Goal: Task Accomplishment & Management: Manage account settings

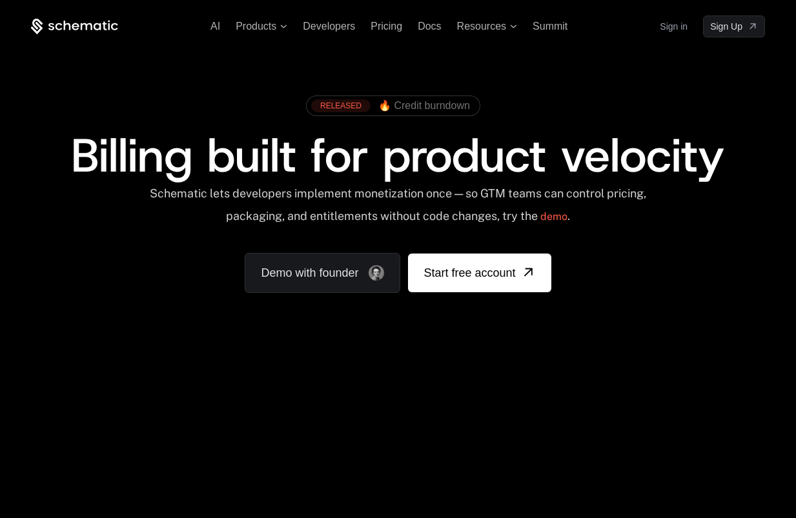
click at [679, 27] on link "Sign in" at bounding box center [674, 26] width 28 height 21
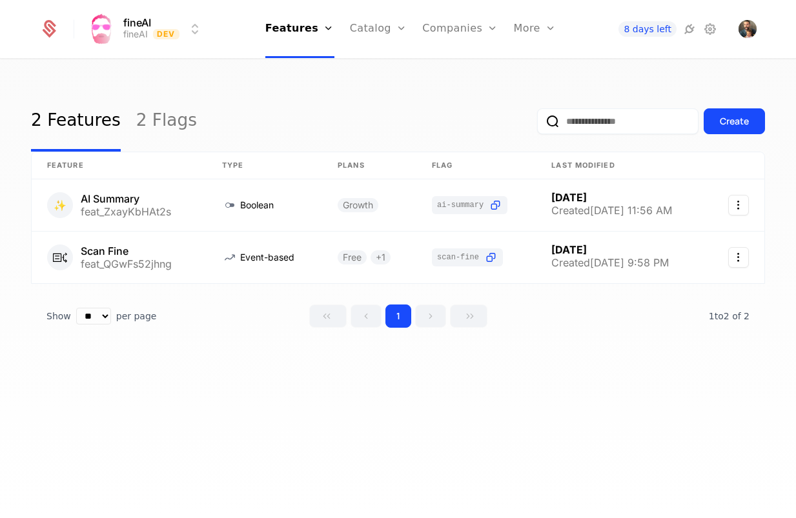
click at [444, 89] on link "Users" at bounding box center [467, 84] width 59 height 10
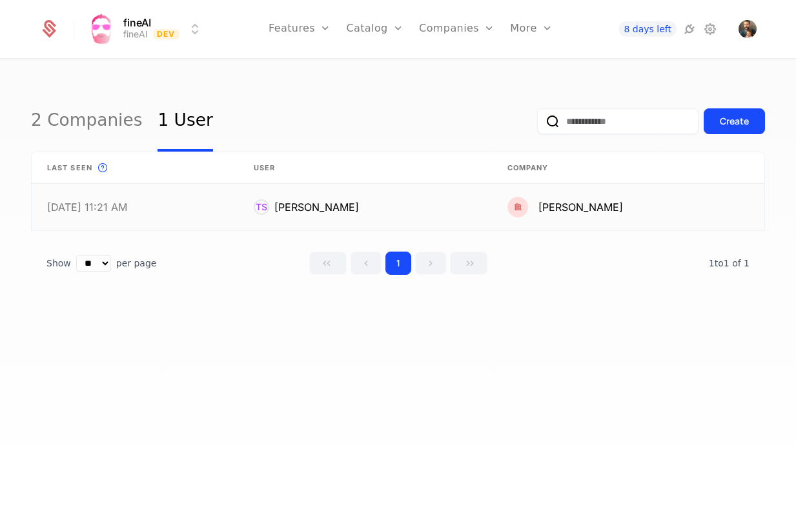
click at [185, 209] on link at bounding box center [135, 207] width 207 height 46
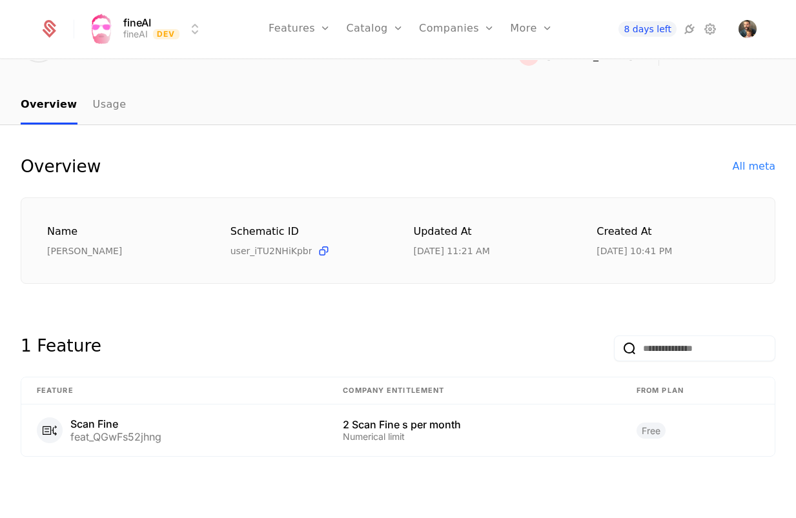
scroll to position [88, 0]
click at [119, 114] on nav "Overview Usage" at bounding box center [398, 106] width 755 height 38
click at [101, 108] on link "Usage" at bounding box center [110, 106] width 34 height 38
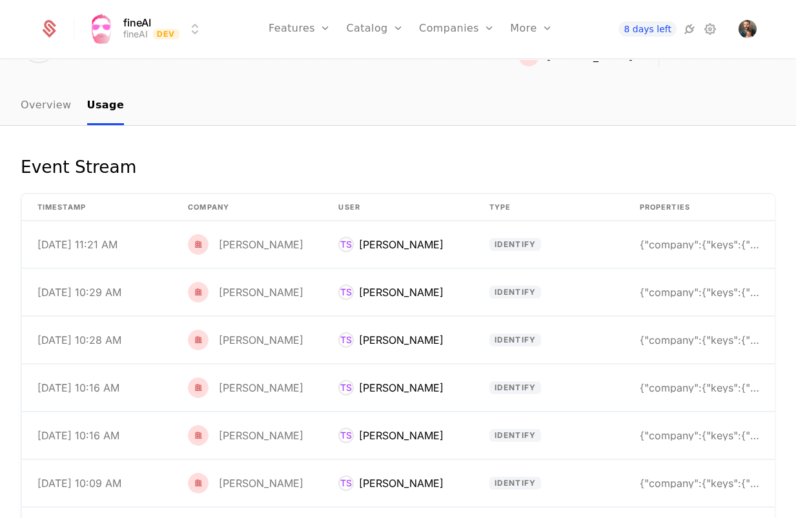
click at [39, 105] on link "Overview" at bounding box center [46, 106] width 51 height 38
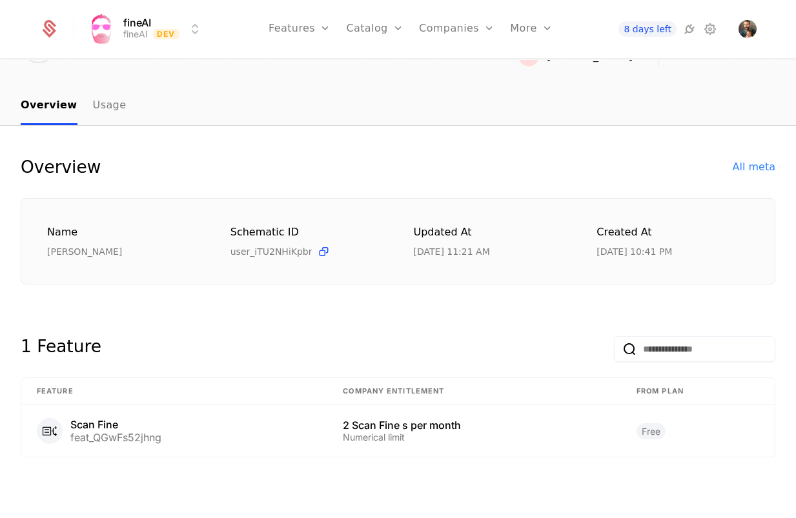
click at [758, 167] on div "All meta" at bounding box center [754, 166] width 43 height 15
click at [509, 424] on div "2 Scan Fine s per month" at bounding box center [474, 425] width 263 height 10
click at [252, 422] on div "Scan Fine feat_QGwFs52jhng" at bounding box center [174, 431] width 275 height 26
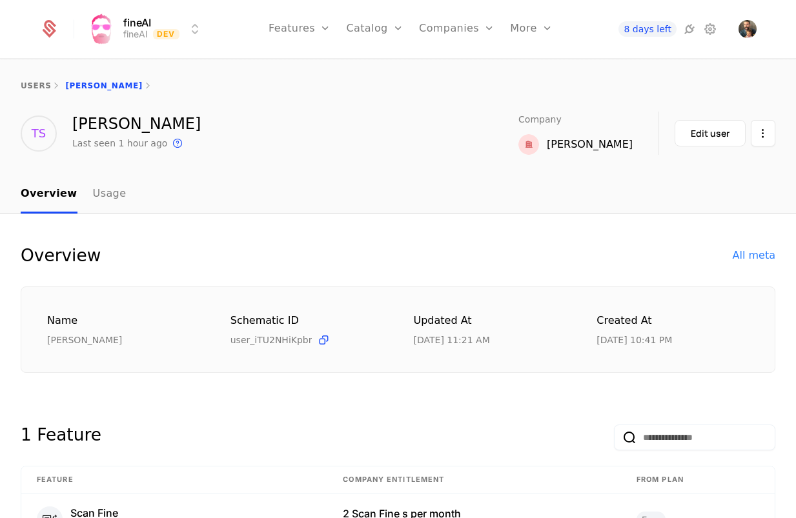
click at [41, 81] on link "users" at bounding box center [36, 85] width 30 height 9
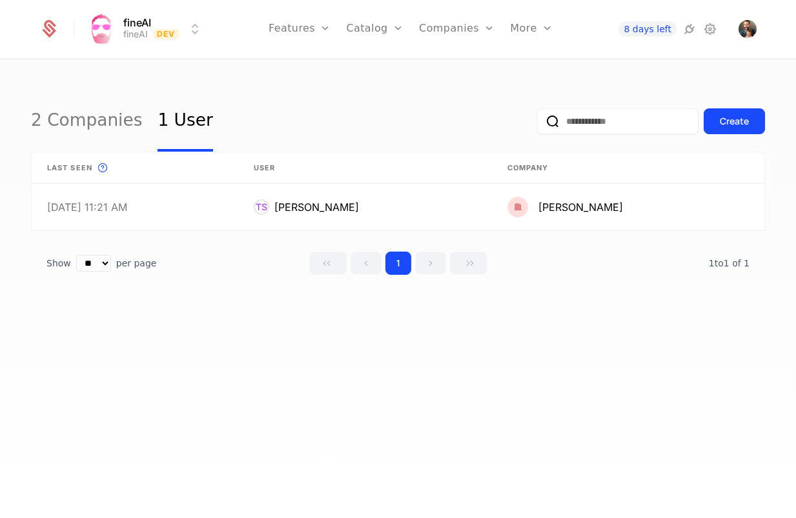
click at [89, 120] on link "2 Companies" at bounding box center [86, 121] width 111 height 61
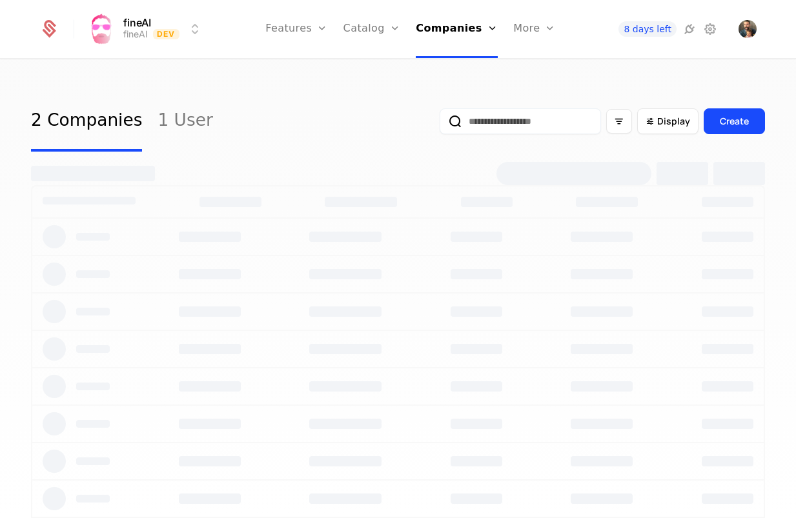
click at [173, 119] on link "1 User" at bounding box center [185, 121] width 55 height 61
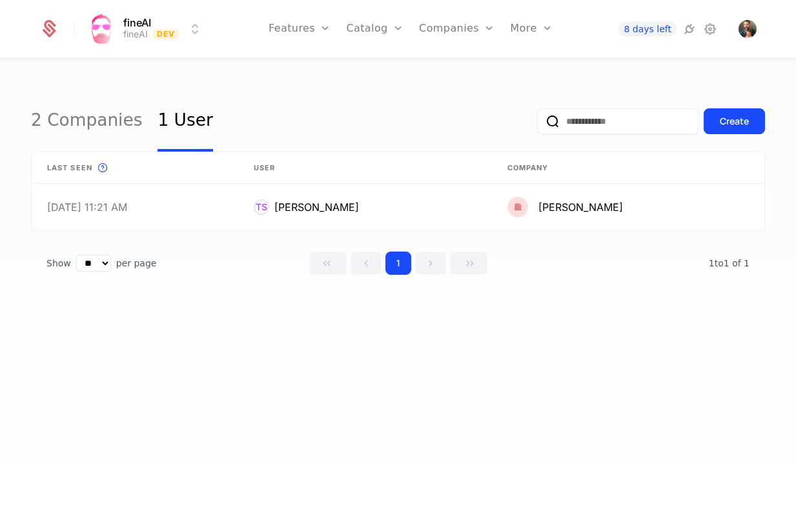
click at [99, 120] on link "2 Companies" at bounding box center [86, 121] width 111 height 61
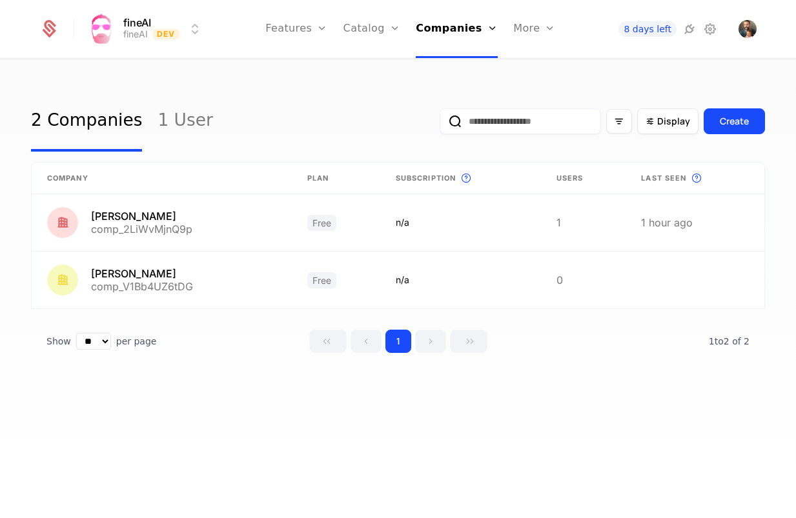
click at [300, 87] on link "Flags" at bounding box center [310, 84] width 59 height 10
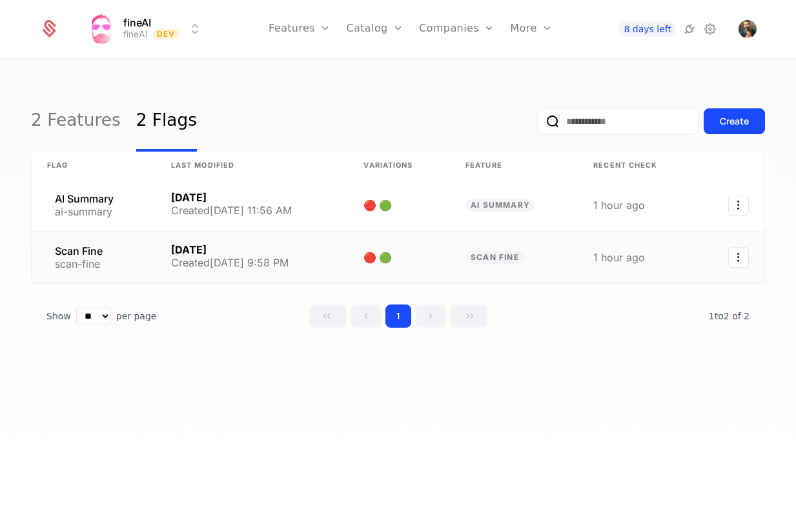
click at [237, 249] on link at bounding box center [252, 258] width 193 height 52
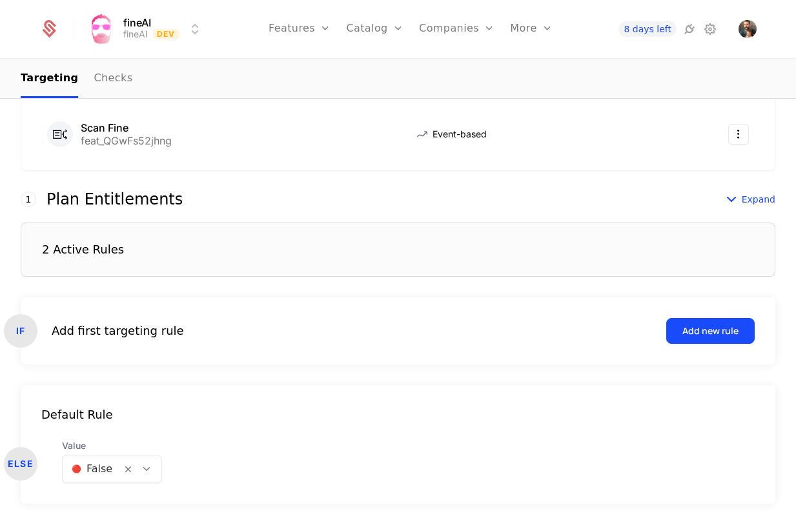
scroll to position [267, 0]
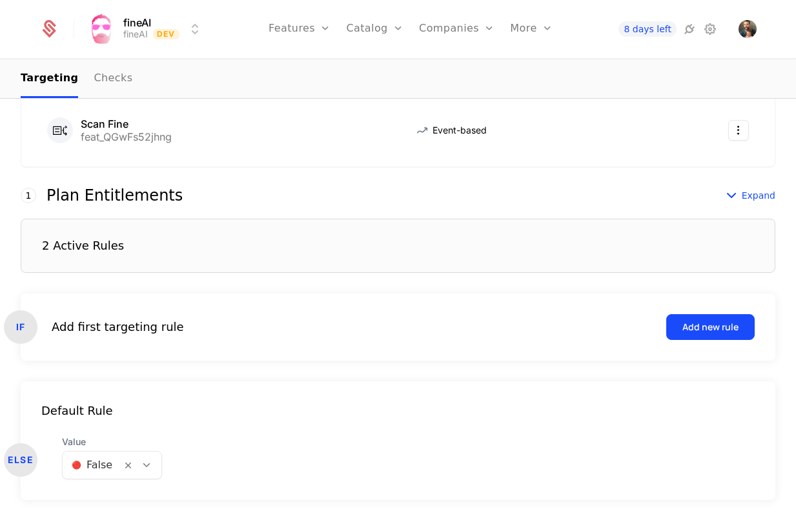
click at [238, 249] on div "2 Active Rules" at bounding box center [398, 246] width 755 height 54
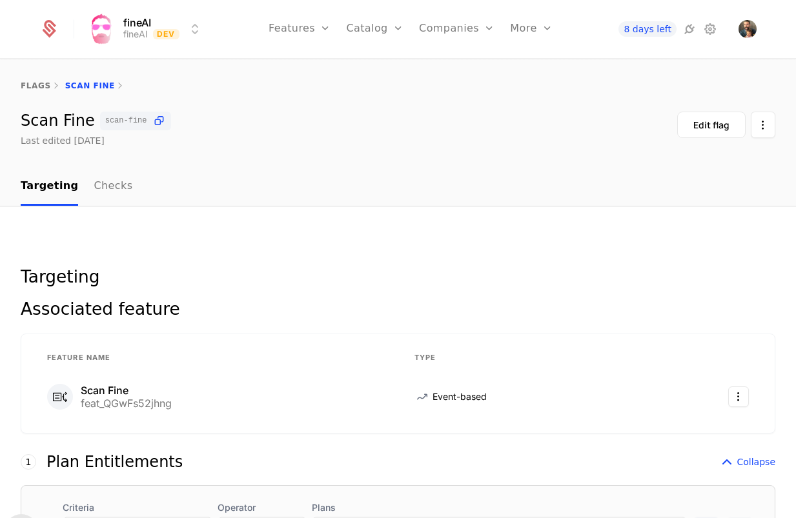
scroll to position [0, 0]
click at [456, 88] on link "Users" at bounding box center [464, 84] width 59 height 10
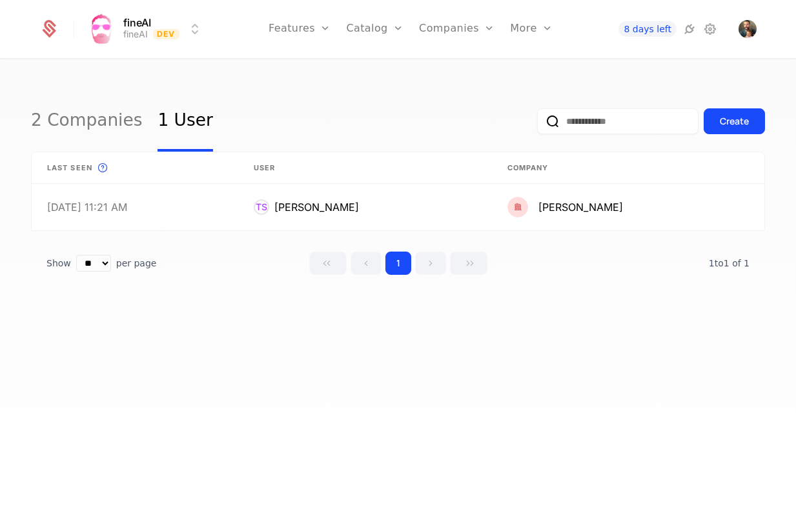
click at [83, 127] on link "2 Companies" at bounding box center [86, 121] width 111 height 61
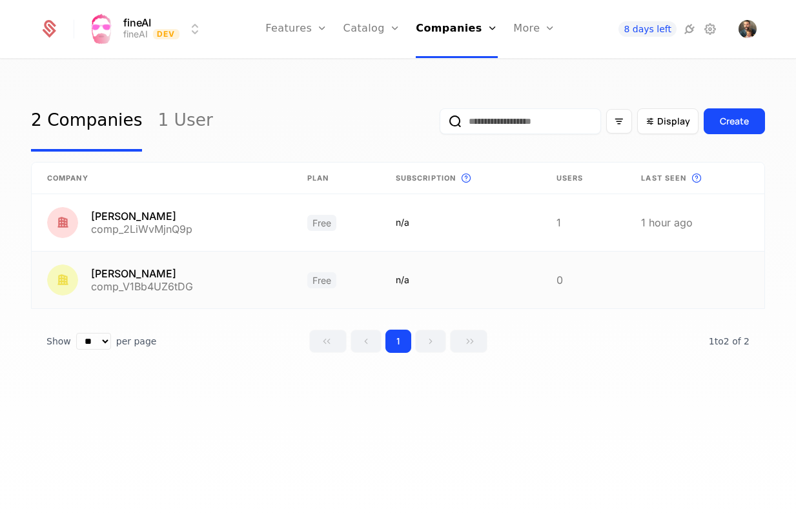
click at [121, 277] on link at bounding box center [162, 280] width 260 height 57
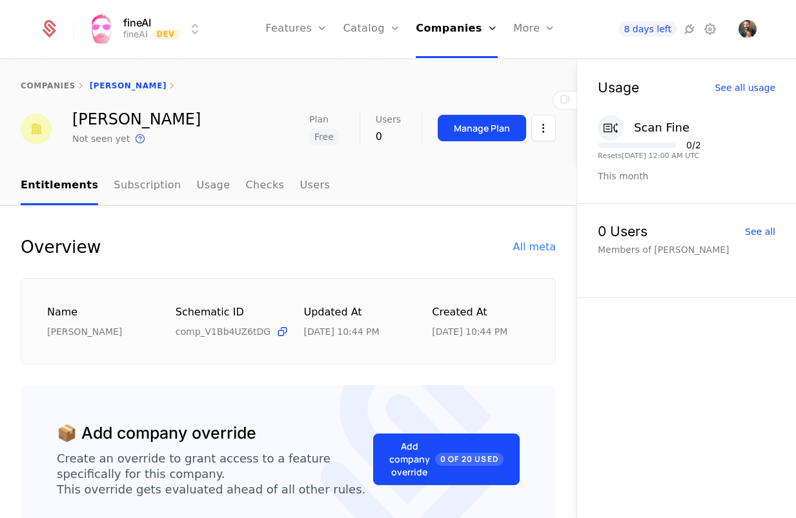
click at [551, 130] on html "fineAI fineAI Dev Features Features Flags Catalog Plans Add Ons Credits Configu…" at bounding box center [398, 259] width 796 height 518
click at [481, 199] on div "Delete company" at bounding box center [490, 195] width 96 height 18
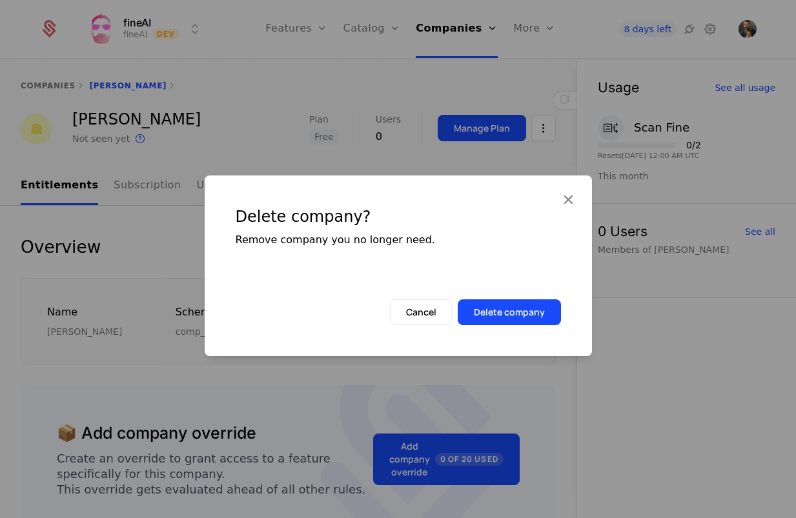
click at [493, 314] on button "Delete company" at bounding box center [509, 313] width 103 height 26
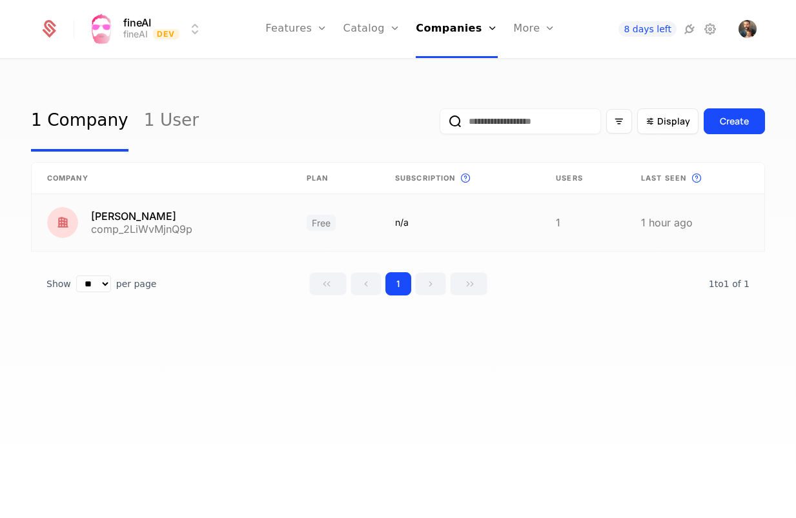
click at [173, 221] on link at bounding box center [162, 222] width 260 height 57
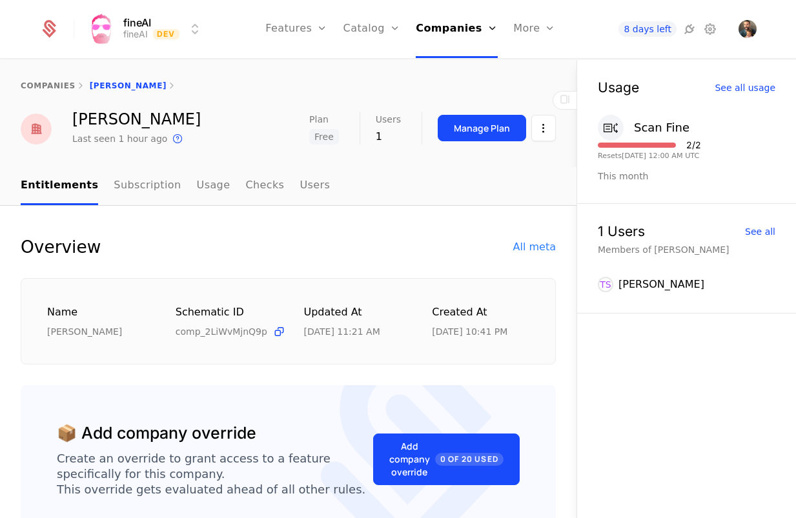
click at [475, 128] on div "Manage Plan" at bounding box center [482, 128] width 56 height 13
click at [614, 133] on icon "button" at bounding box center [610, 127] width 17 height 17
click at [742, 89] on div "See all usage" at bounding box center [745, 87] width 61 height 9
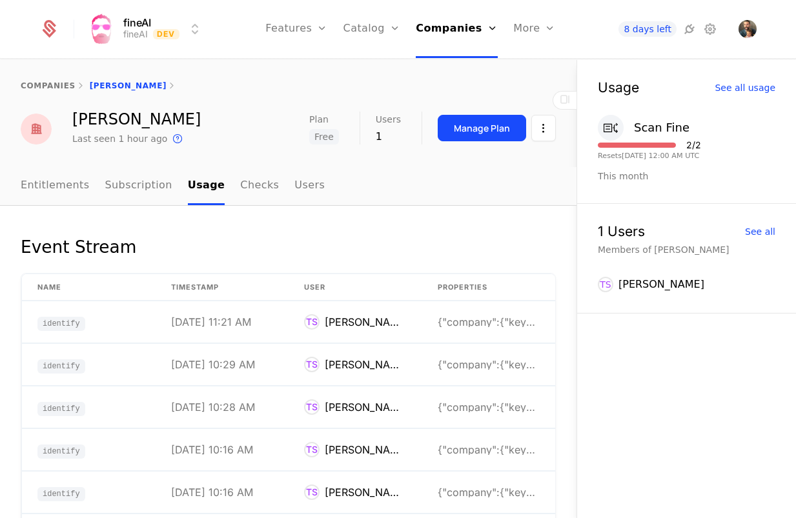
click at [246, 194] on link "Checks" at bounding box center [259, 186] width 39 height 38
click at [195, 189] on link "Usage" at bounding box center [205, 186] width 34 height 38
click at [138, 185] on link "Subscription" at bounding box center [138, 186] width 67 height 38
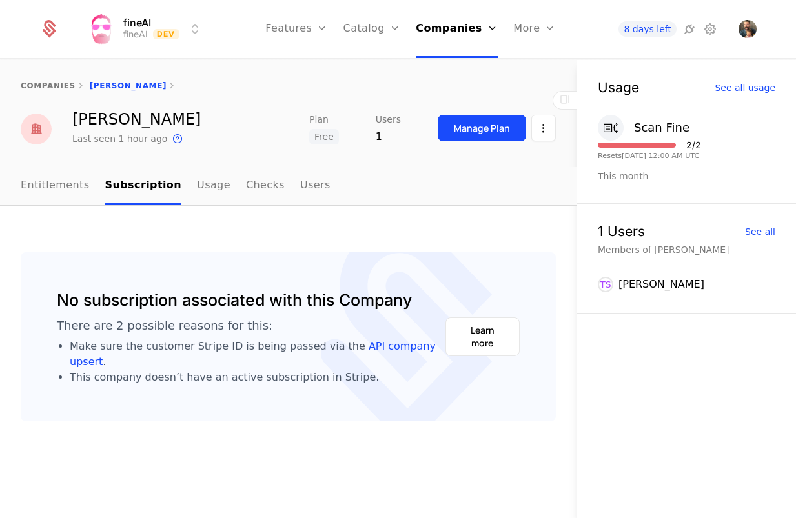
click at [197, 185] on link "Usage" at bounding box center [214, 186] width 34 height 38
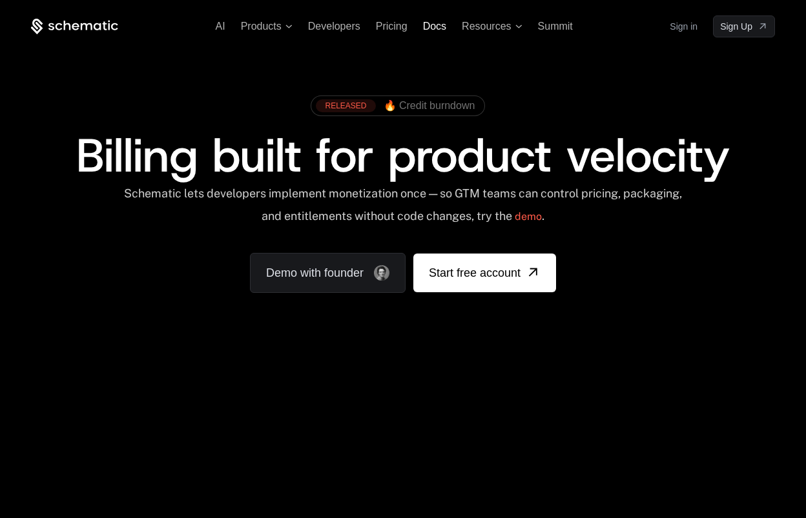
click at [428, 26] on span "Docs" at bounding box center [434, 26] width 23 height 11
